Goal: Task Accomplishment & Management: Use online tool/utility

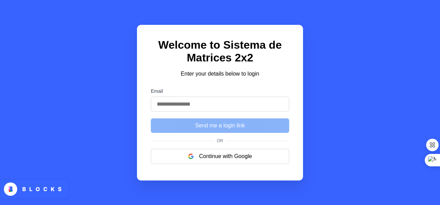
click at [333, 79] on div "Welcome to Sistema de Matrices 2x2 Enter your details below to login Email Send…" at bounding box center [220, 102] width 440 height 205
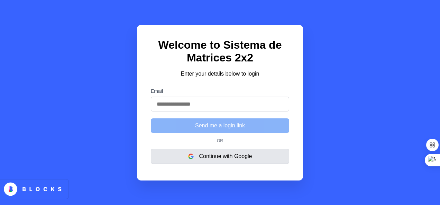
click at [249, 157] on button "Continue with Google" at bounding box center [220, 156] width 138 height 15
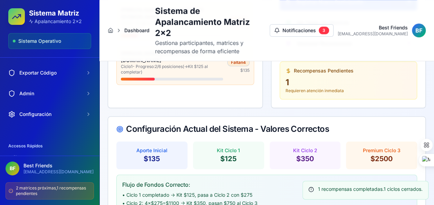
scroll to position [117, 0]
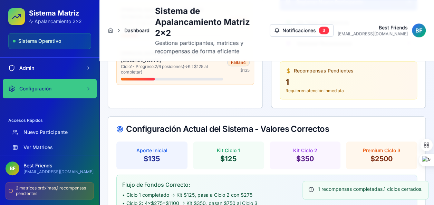
click at [47, 90] on span "Configuración" at bounding box center [35, 88] width 32 height 7
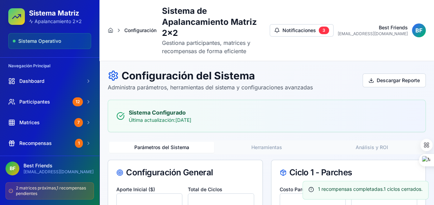
click at [173, 142] on button "Parámetros del Sistema" at bounding box center [161, 147] width 105 height 11
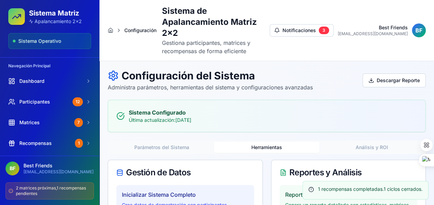
click at [263, 142] on button "Herramientas" at bounding box center [266, 147] width 105 height 11
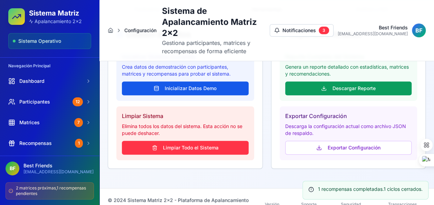
scroll to position [147, 0]
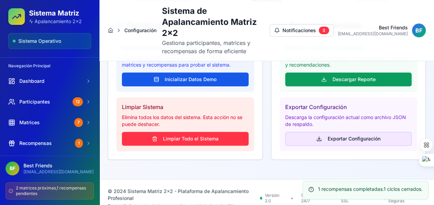
click at [319, 132] on button "Exportar Configuración" at bounding box center [348, 139] width 127 height 14
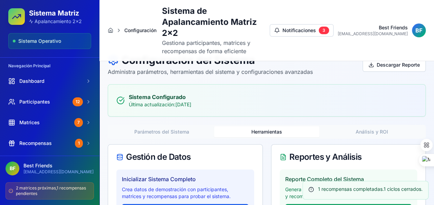
scroll to position [9, 0]
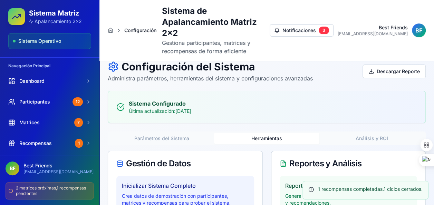
click at [272, 133] on button "Herramientas" at bounding box center [266, 138] width 105 height 11
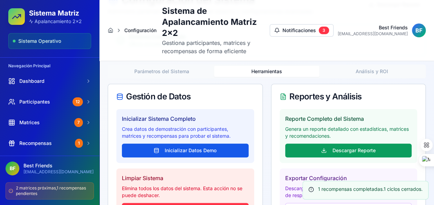
scroll to position [78, 0]
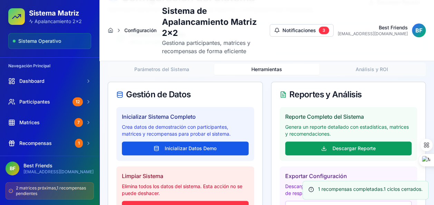
click at [264, 64] on button "Herramientas" at bounding box center [266, 69] width 105 height 11
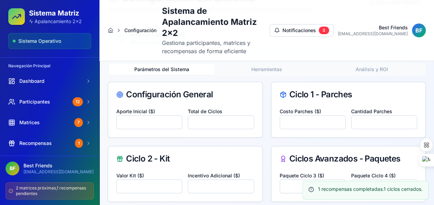
click at [164, 64] on button "Parámetros del Sistema" at bounding box center [161, 69] width 105 height 11
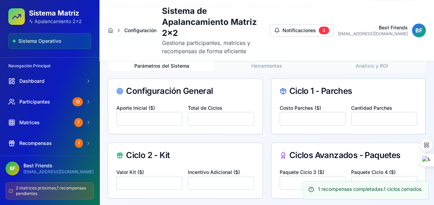
scroll to position [82, 0]
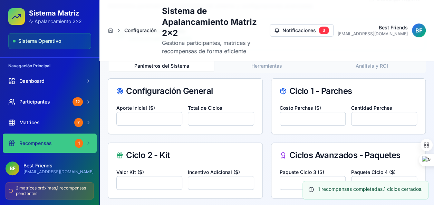
click at [44, 140] on span "Recompensas" at bounding box center [35, 143] width 32 height 7
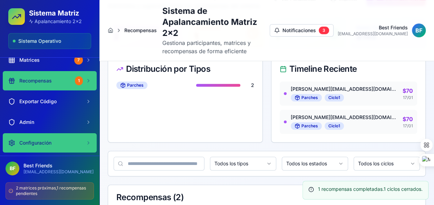
scroll to position [69, 0]
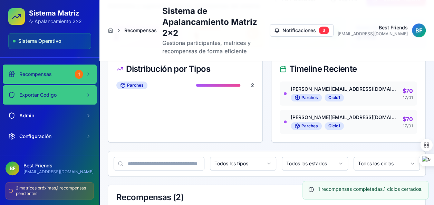
click at [51, 94] on span "Exportar Código" at bounding box center [37, 95] width 37 height 7
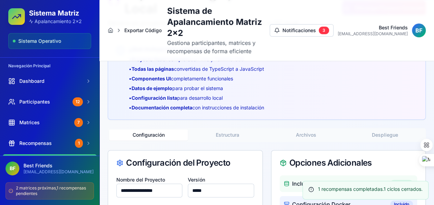
click at [380, 130] on button "Despliegue" at bounding box center [385, 135] width 79 height 11
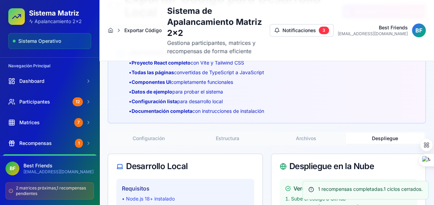
scroll to position [89, 0]
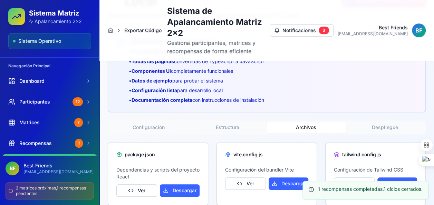
click at [306, 122] on button "Archivos" at bounding box center [306, 127] width 79 height 11
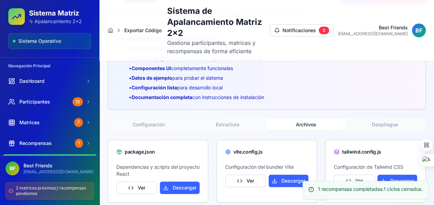
scroll to position [83, 0]
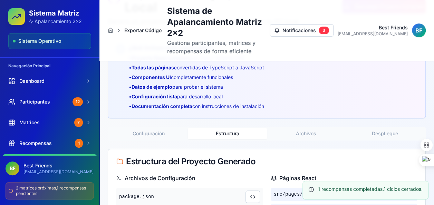
click at [228, 128] on button "Estructura" at bounding box center [227, 133] width 79 height 11
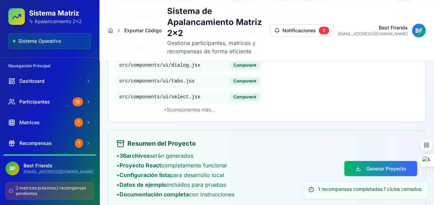
scroll to position [499, 0]
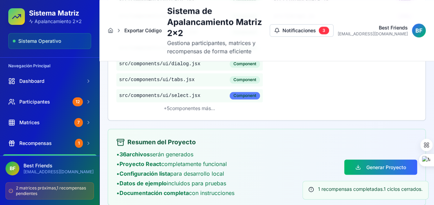
click at [243, 92] on div "Component" at bounding box center [245, 96] width 30 height 8
click at [182, 92] on span "src/components/ ui/select.jsx" at bounding box center [159, 95] width 81 height 7
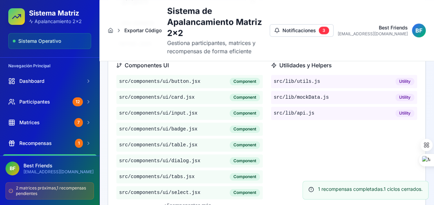
scroll to position [395, 0]
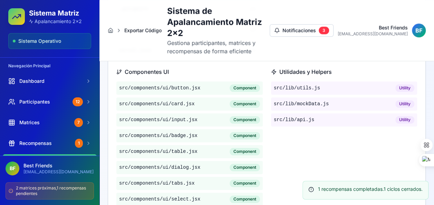
click at [324, 155] on div "Utilidades y Helpers src/lib/ utils.js Utility src/lib/ mockData.js Utility src…" at bounding box center [344, 142] width 147 height 148
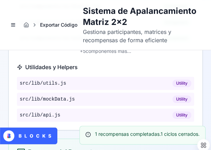
scroll to position [610, 0]
